Goal: Information Seeking & Learning: Find specific fact

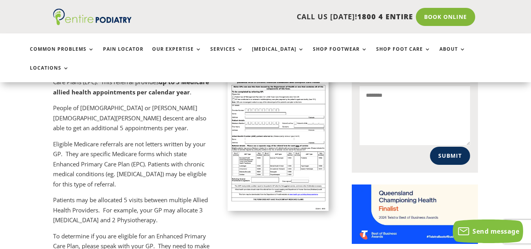
scroll to position [553, 0]
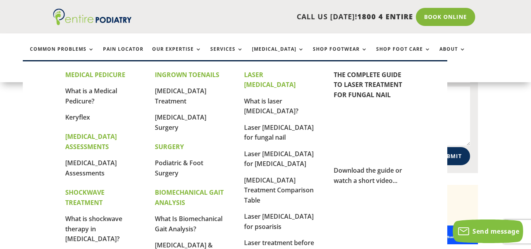
click at [182, 119] on link "[MEDICAL_DATA] Surgery" at bounding box center [180, 122] width 51 height 19
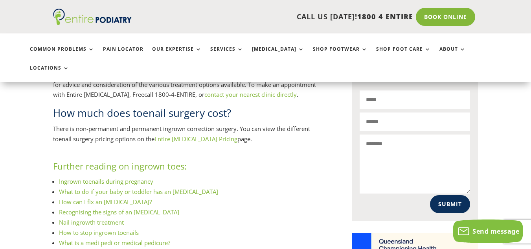
scroll to position [505, 0]
click at [203, 134] on link "Entire [MEDICAL_DATA] Pricing" at bounding box center [195, 138] width 83 height 8
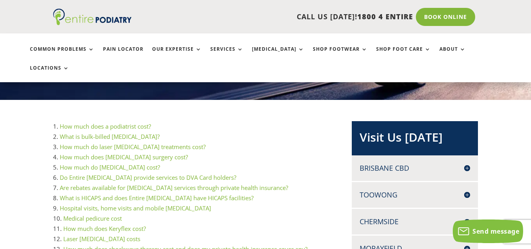
click at [180, 153] on link "How much does [MEDICAL_DATA] surgery cost?" at bounding box center [124, 157] width 128 height 8
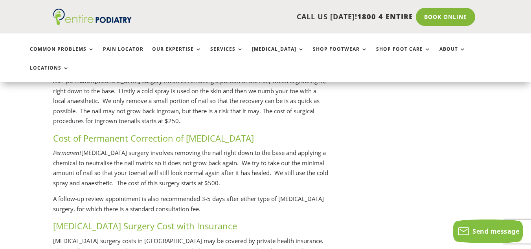
scroll to position [1710, 0]
